Goal: Find specific page/section: Find specific page/section

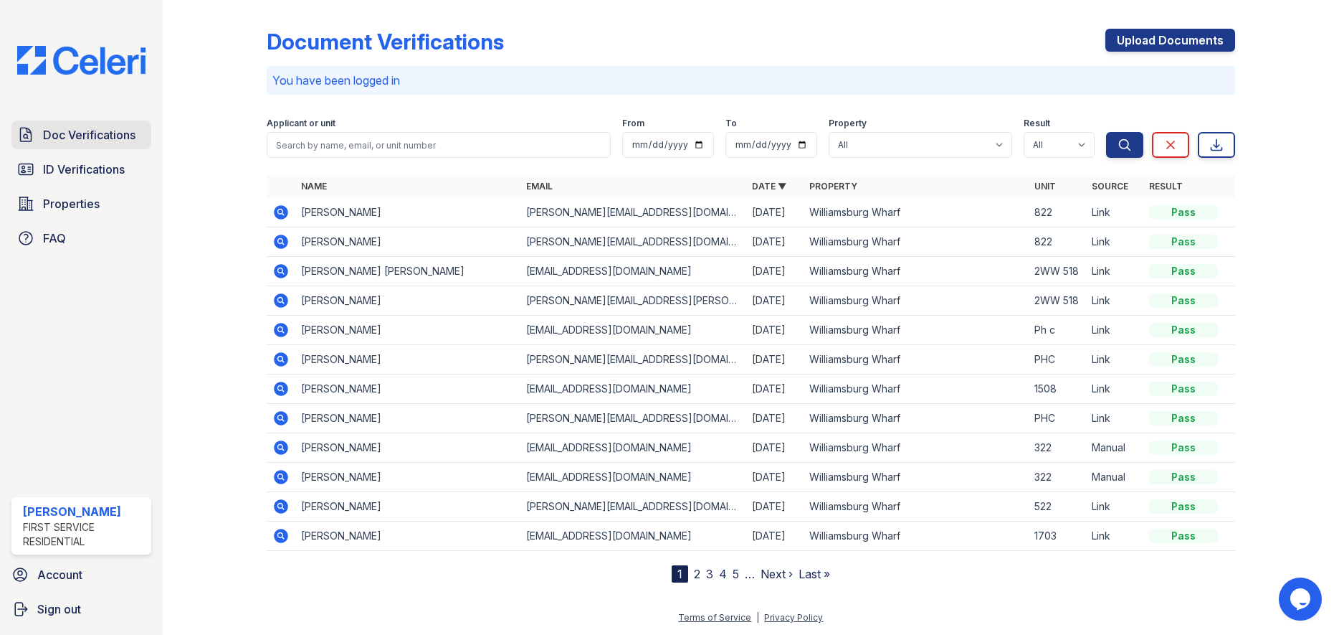
click at [113, 130] on span "Doc Verifications" at bounding box center [89, 134] width 92 height 17
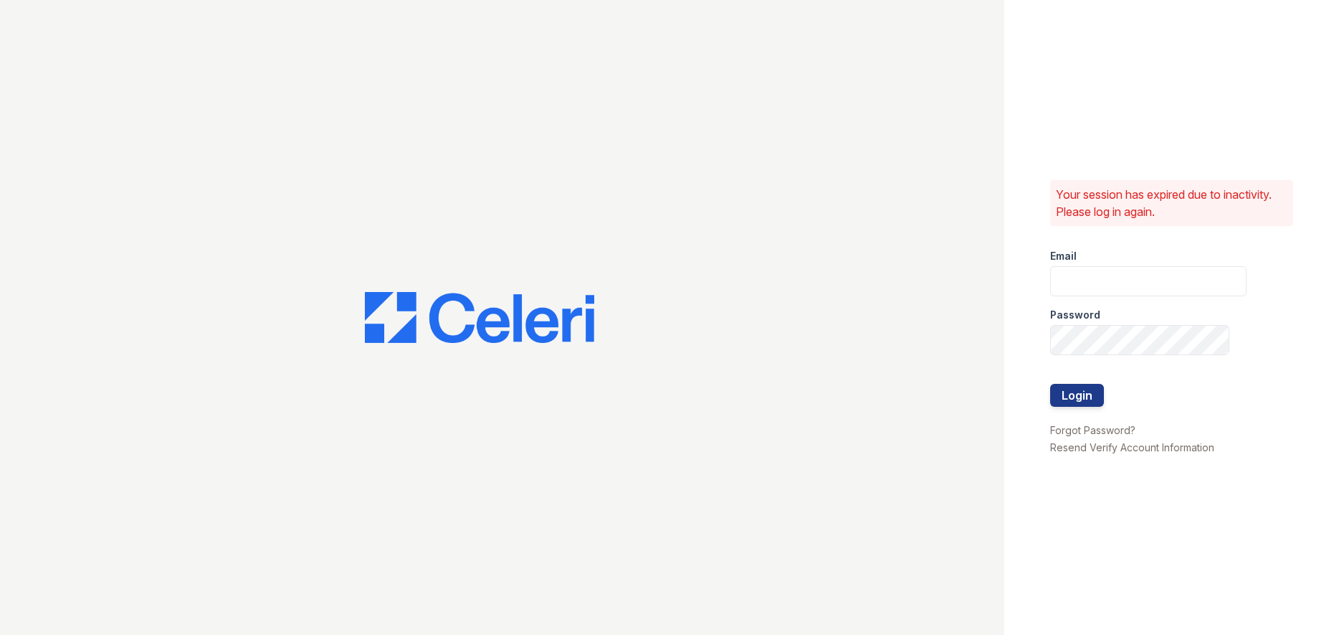
type input "[PERSON_NAME][EMAIL_ADDRESS][PERSON_NAME][PERSON_NAME][DOMAIN_NAME]"
click at [1069, 399] on button "Login" at bounding box center [1077, 395] width 54 height 23
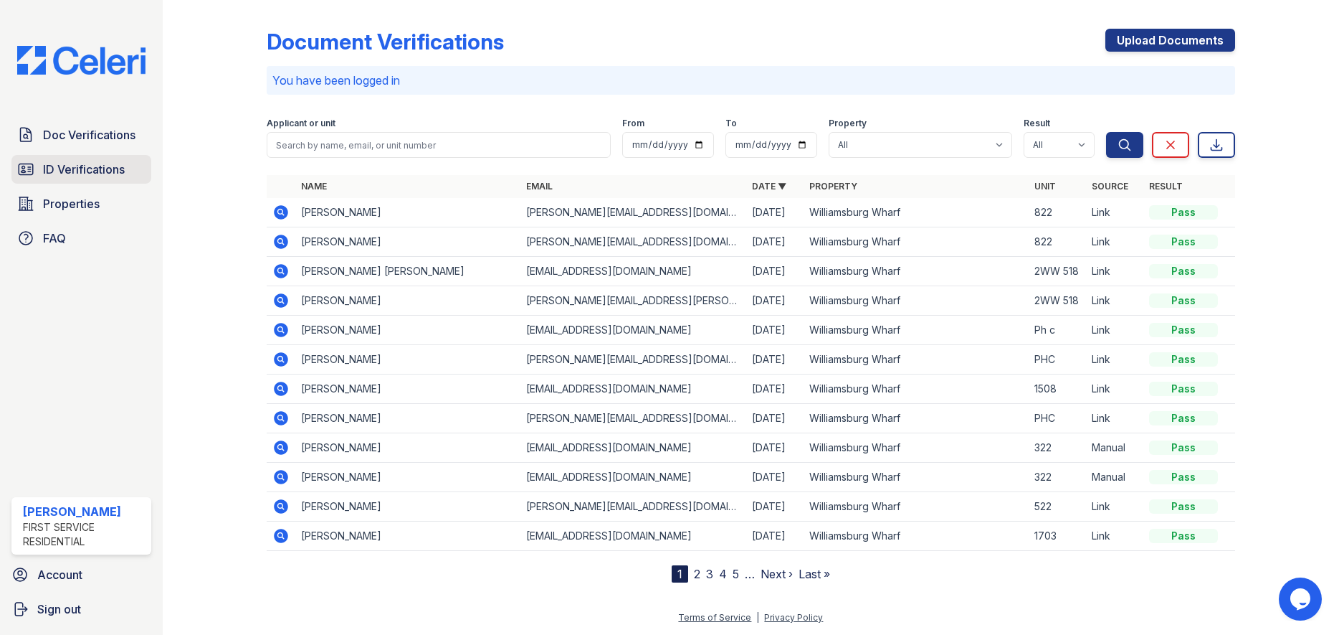
click at [121, 160] on link "ID Verifications" at bounding box center [81, 169] width 140 height 29
